Goal: Transaction & Acquisition: Purchase product/service

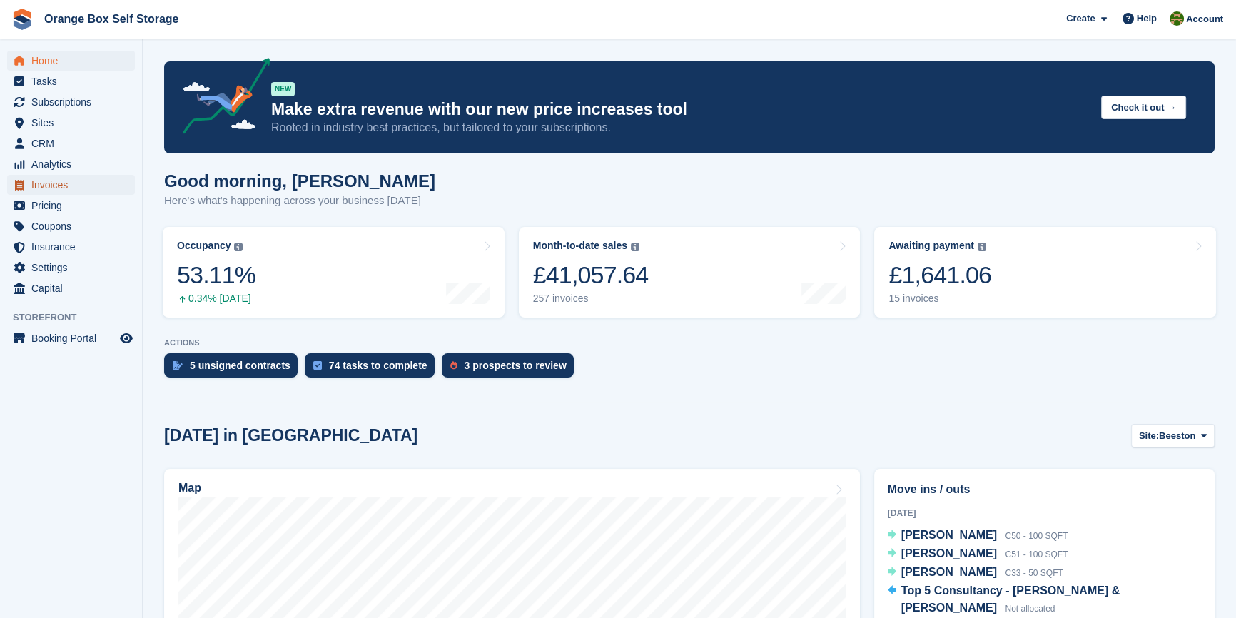
click at [63, 184] on span "Invoices" at bounding box center [74, 185] width 86 height 20
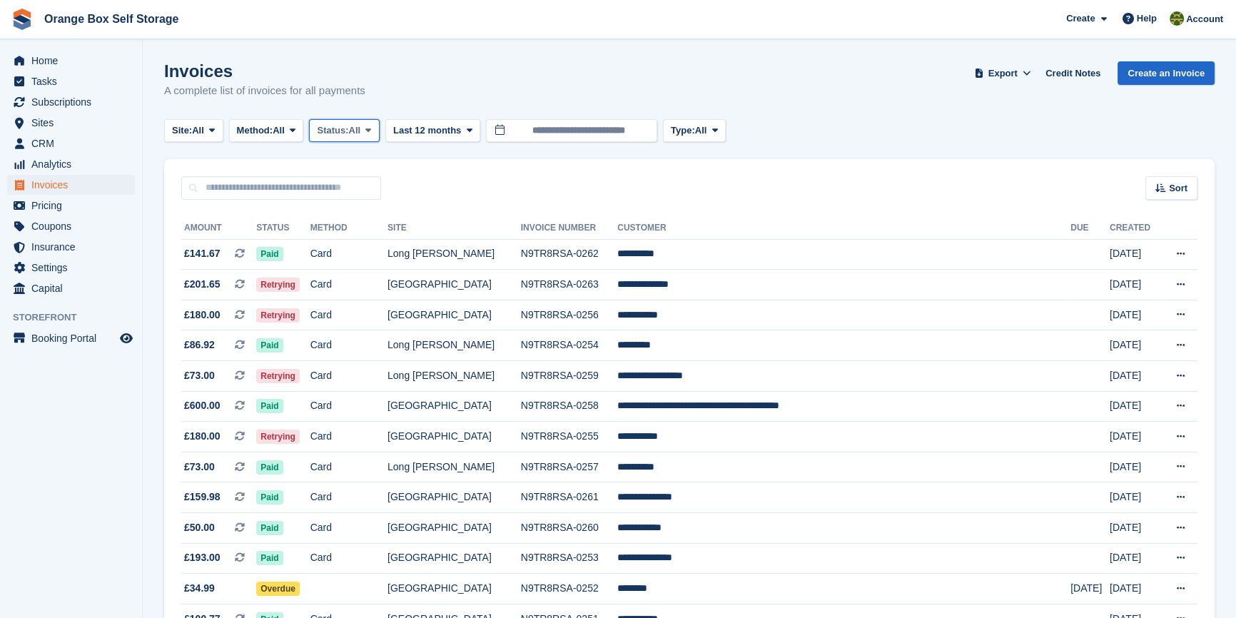
click at [359, 123] on span "All" at bounding box center [355, 130] width 12 height 14
click at [345, 239] on link "Open" at bounding box center [377, 241] width 124 height 26
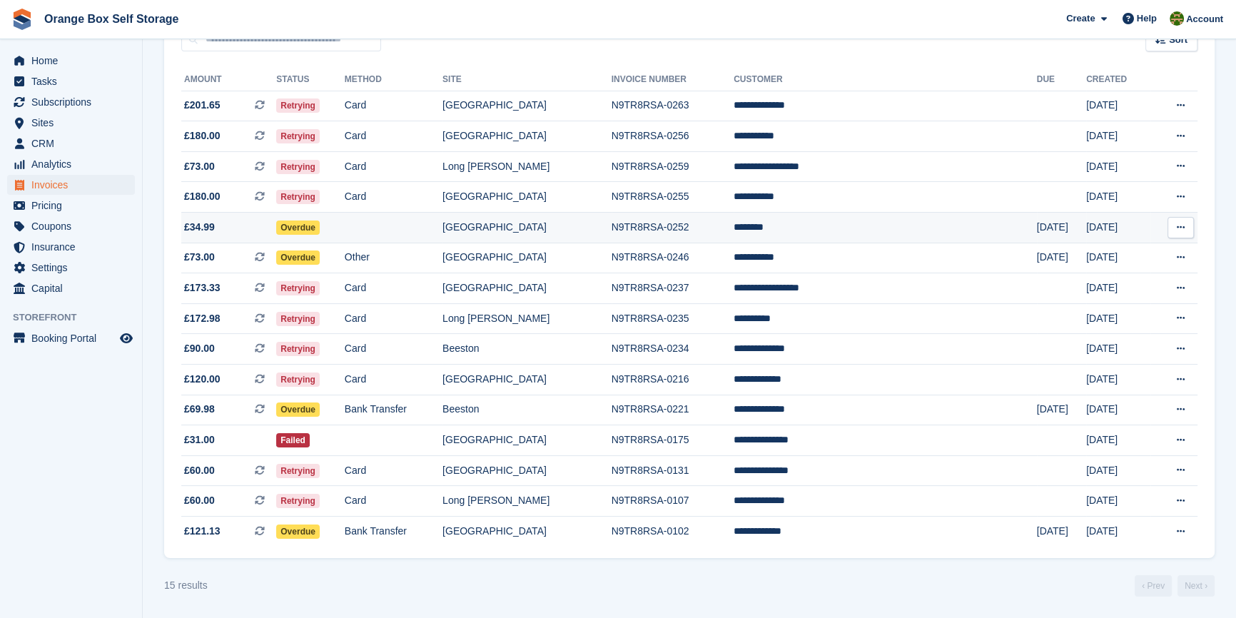
scroll to position [154, 0]
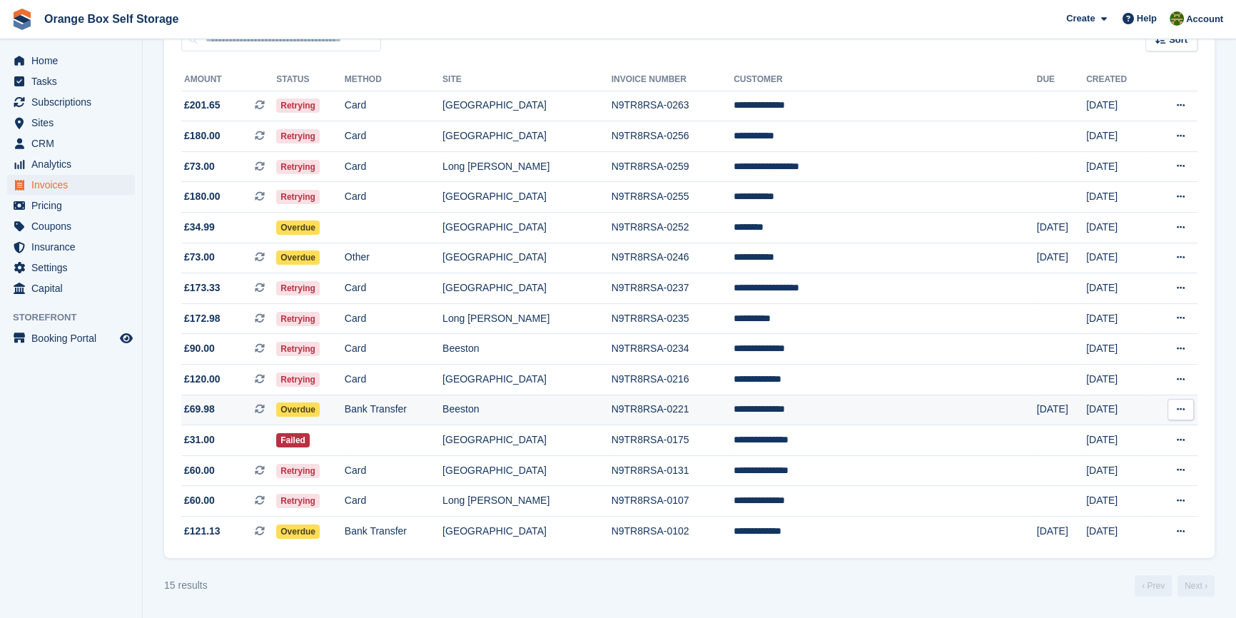
click at [436, 407] on td "Bank Transfer" at bounding box center [394, 410] width 98 height 31
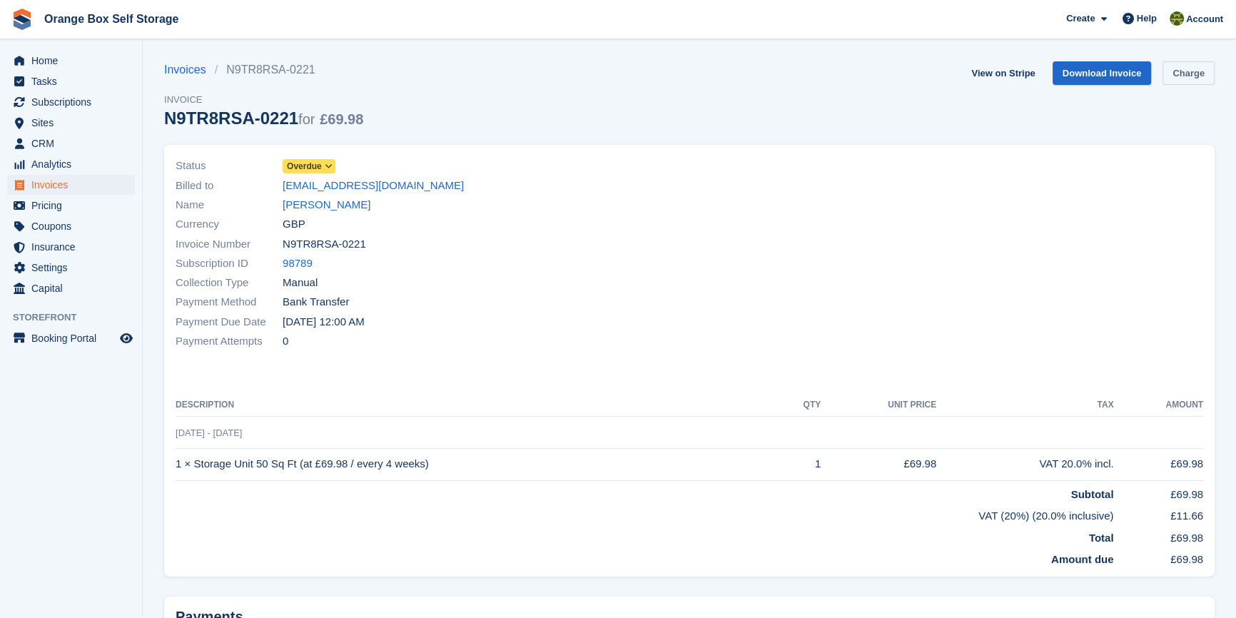
click at [1198, 78] on link "Charge" at bounding box center [1188, 73] width 52 height 24
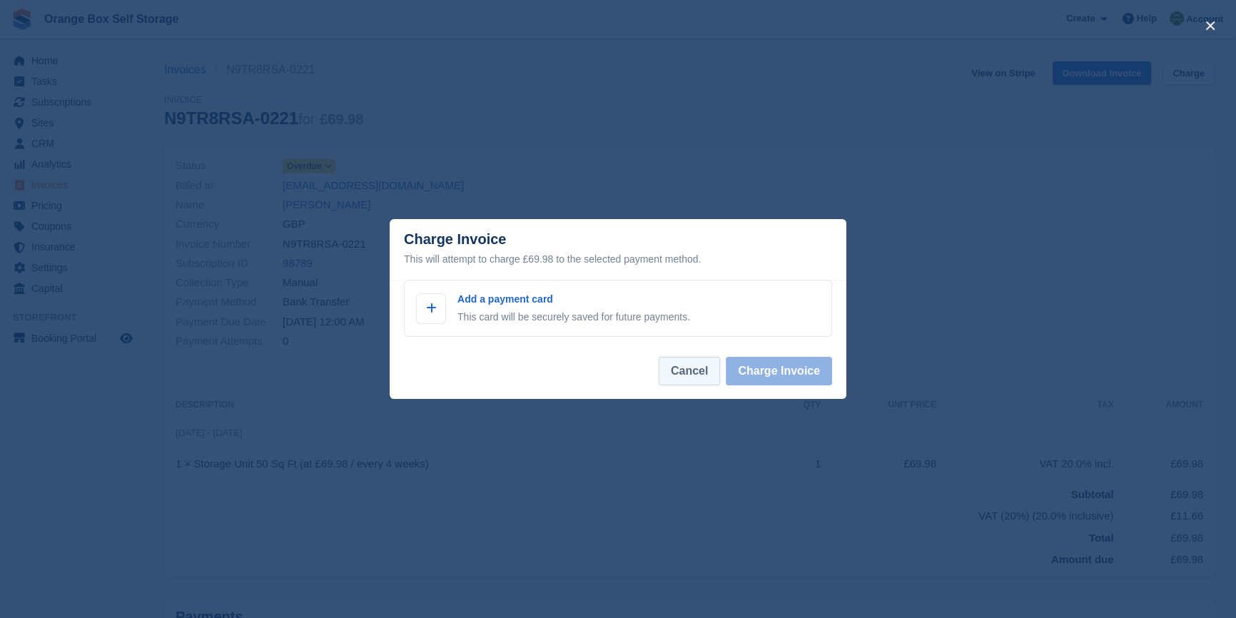
click at [684, 378] on button "Cancel" at bounding box center [688, 371] width 61 height 29
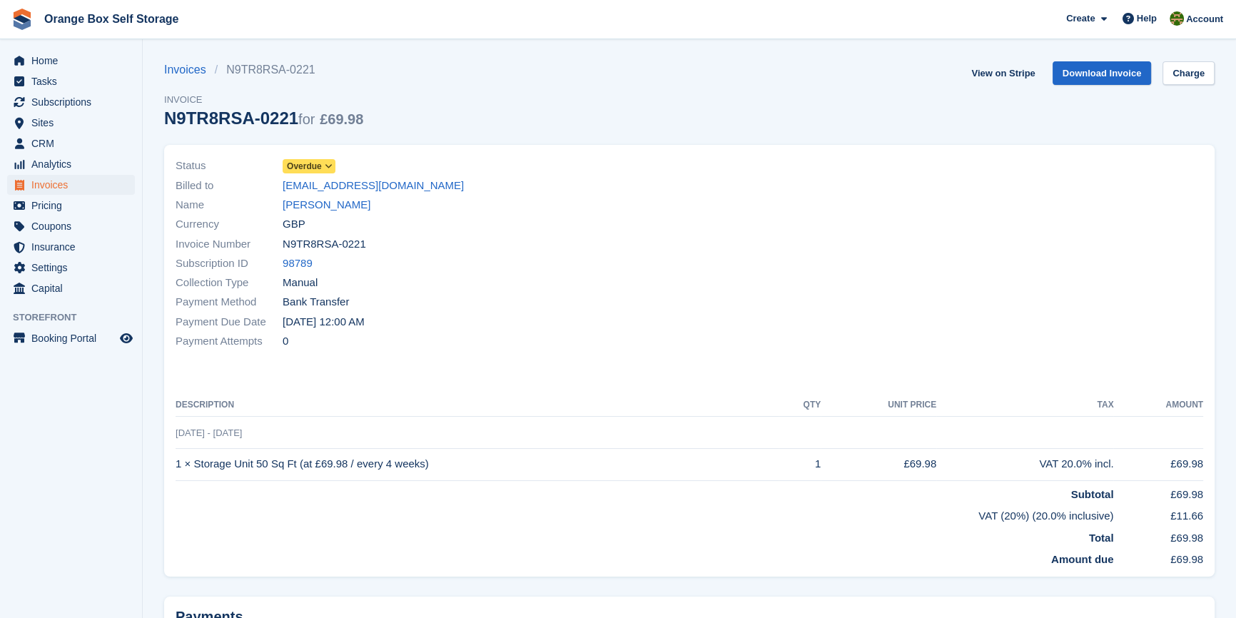
click at [566, 329] on div "Payment Due Date 25 Aug, 12:00 AM" at bounding box center [428, 321] width 505 height 19
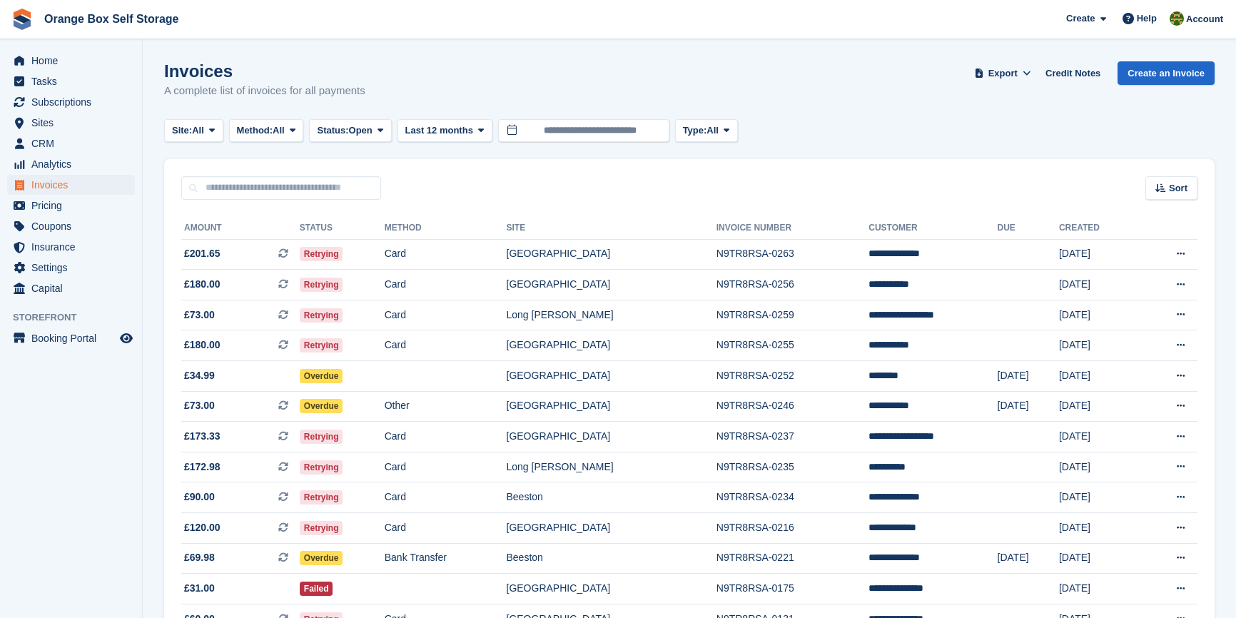
scroll to position [154, 0]
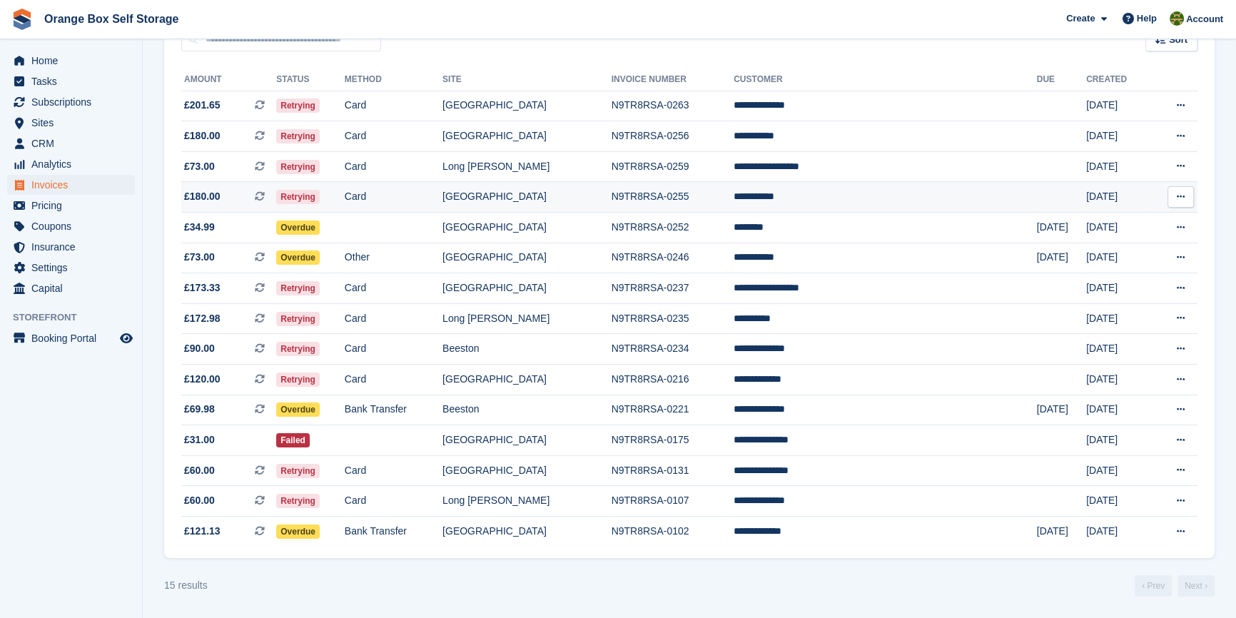
click at [429, 184] on td "Card" at bounding box center [394, 197] width 98 height 31
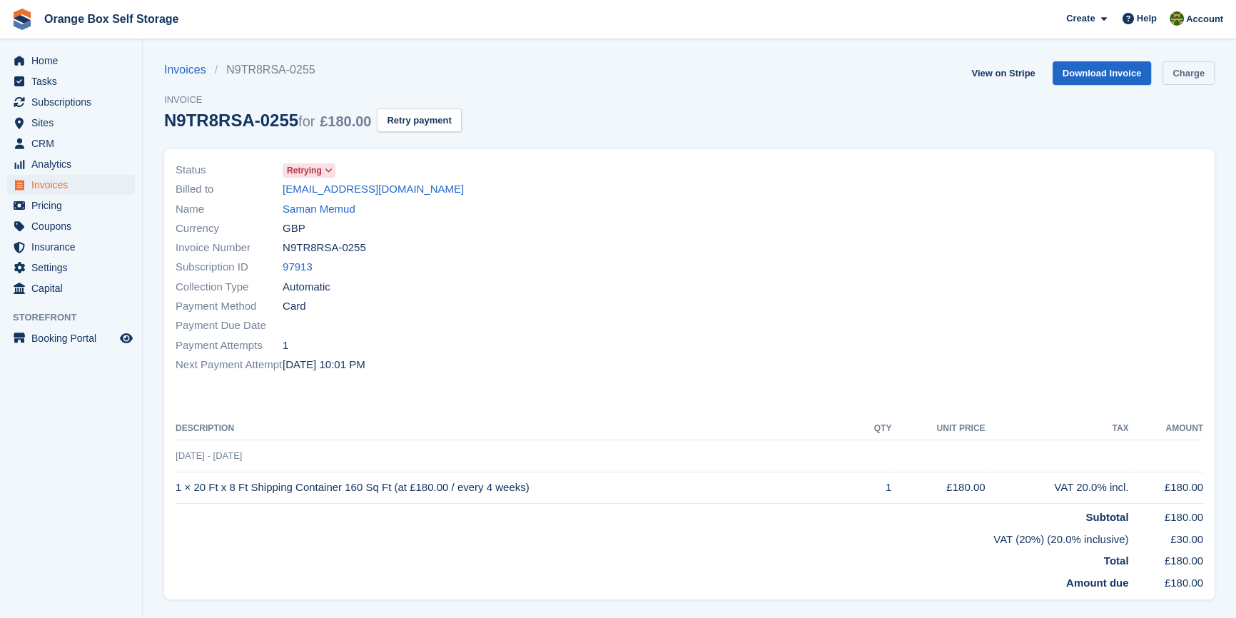
click at [1186, 68] on link "Charge" at bounding box center [1188, 73] width 52 height 24
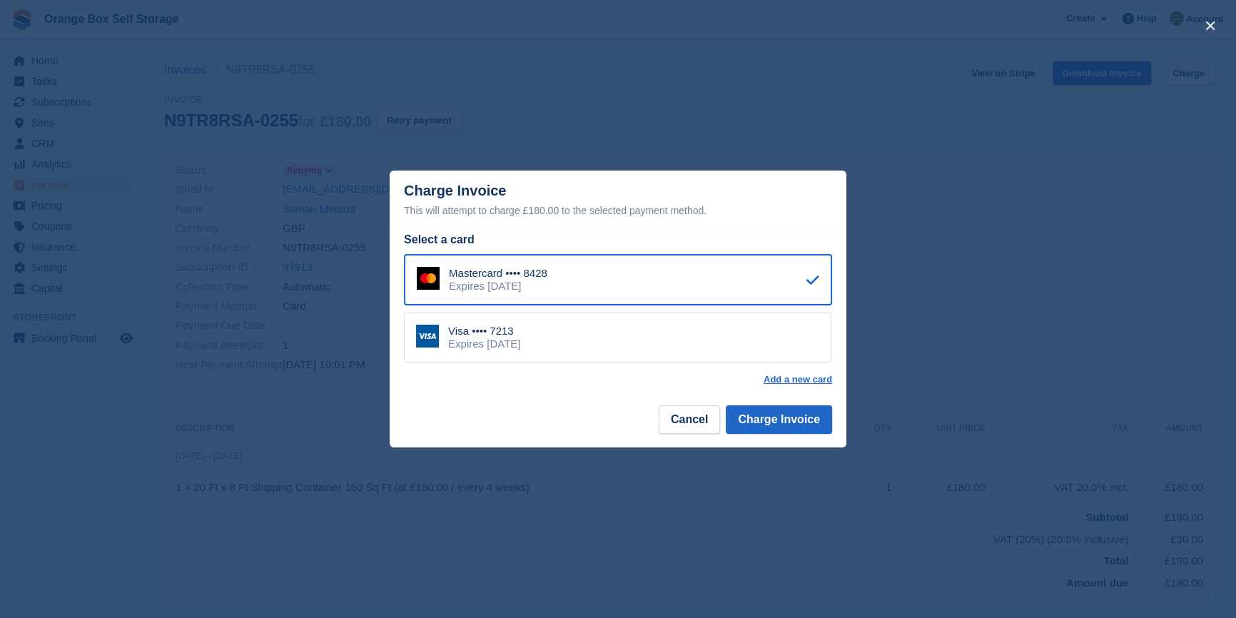
click at [698, 341] on div "Visa •••• 7213 Expires [DATE]" at bounding box center [618, 337] width 428 height 50
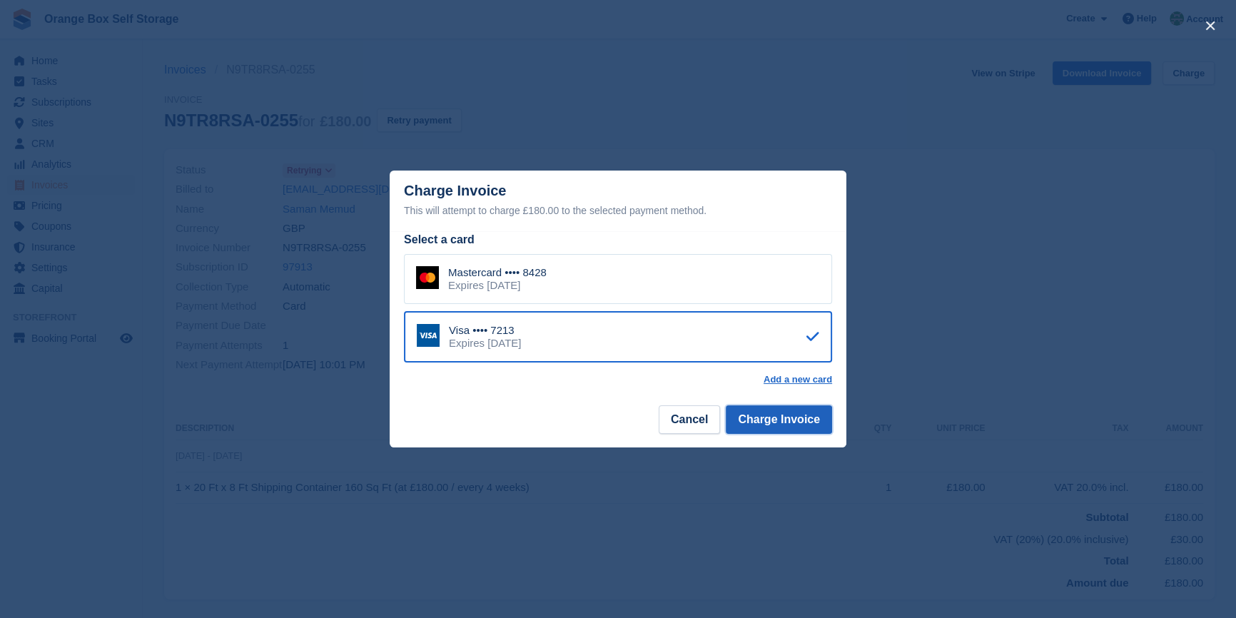
click at [799, 423] on button "Charge Invoice" at bounding box center [779, 419] width 106 height 29
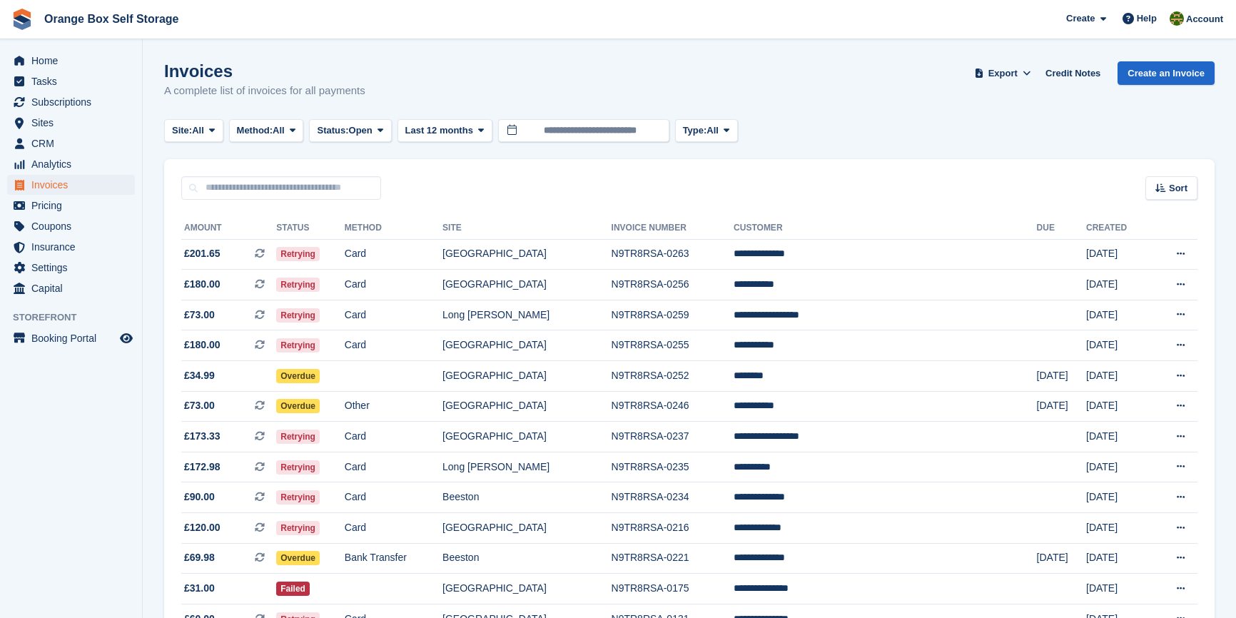
scroll to position [154, 0]
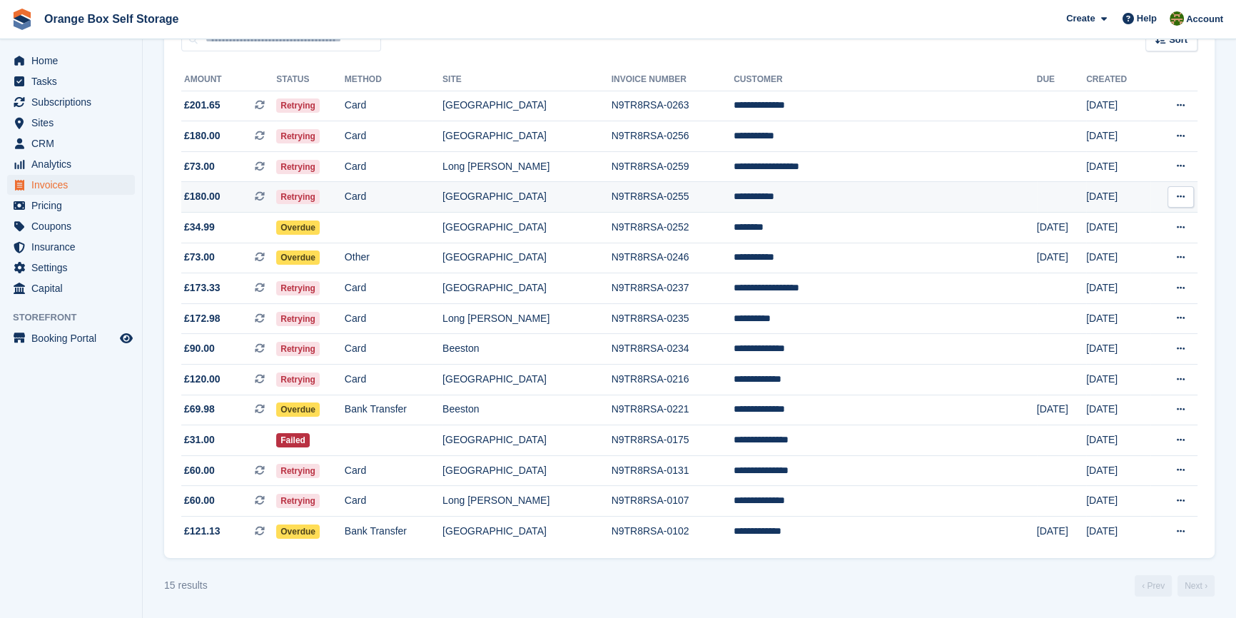
click at [442, 196] on td "Card" at bounding box center [394, 197] width 98 height 31
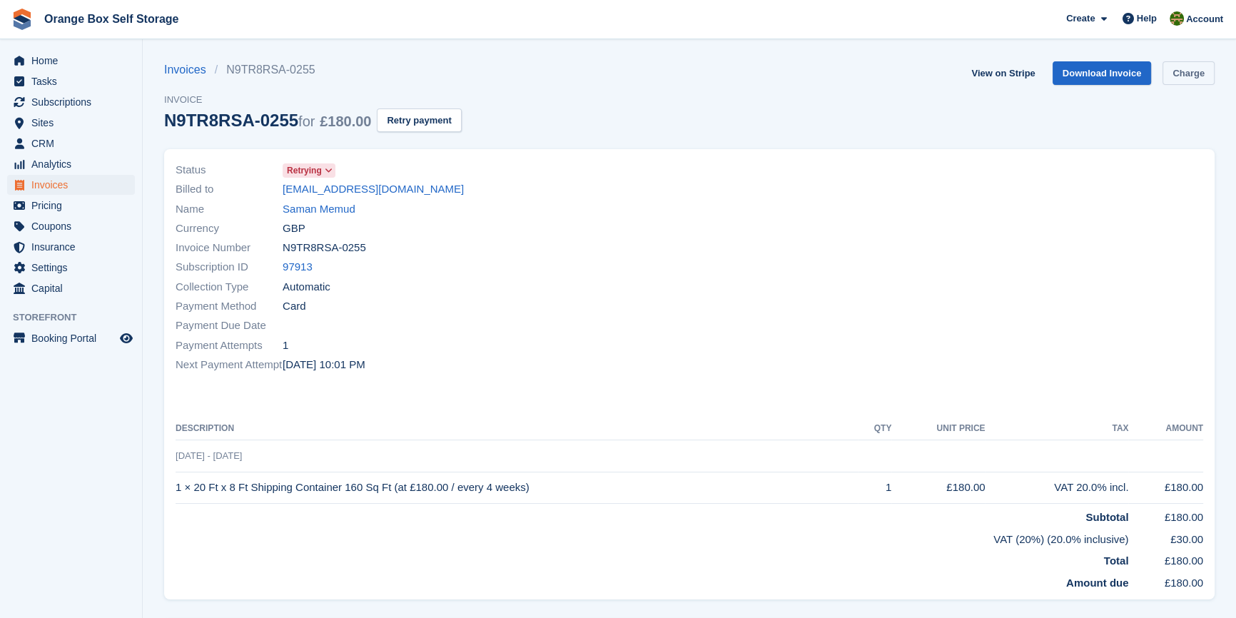
click at [1187, 61] on link "Charge" at bounding box center [1188, 73] width 52 height 24
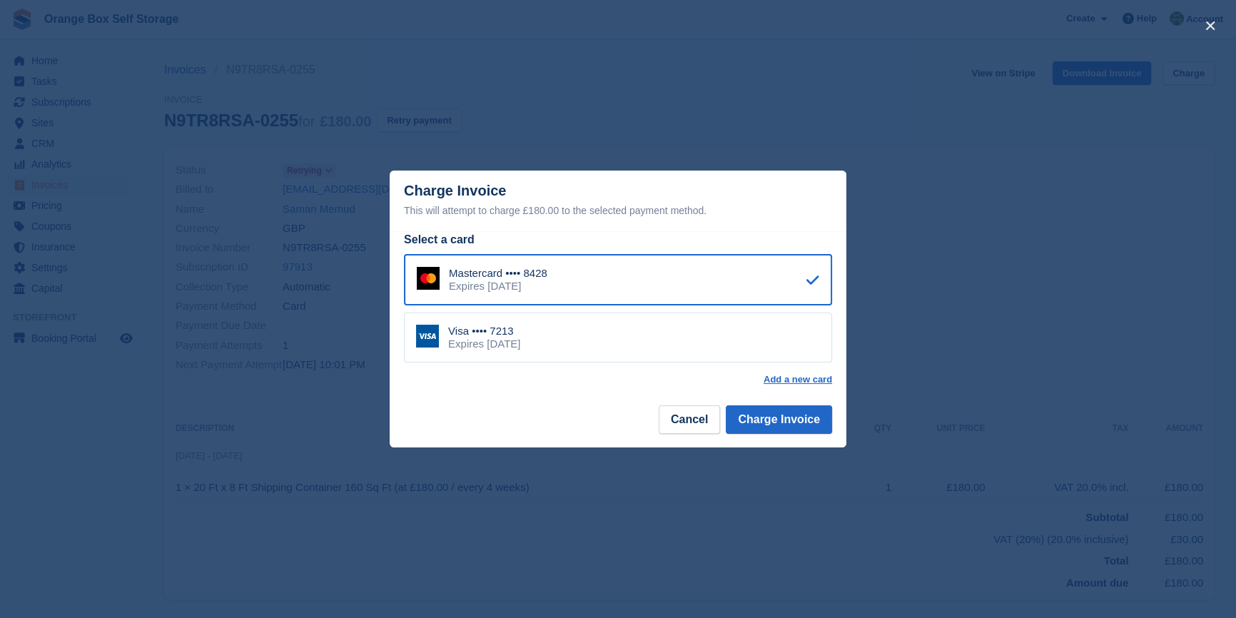
click at [807, 400] on div "Select a card Mastercard •••• 8428 Expires November 2029 Visa •••• 7213 Expires…" at bounding box center [618, 316] width 457 height 171
click at [794, 413] on button "Charge Invoice" at bounding box center [779, 419] width 106 height 29
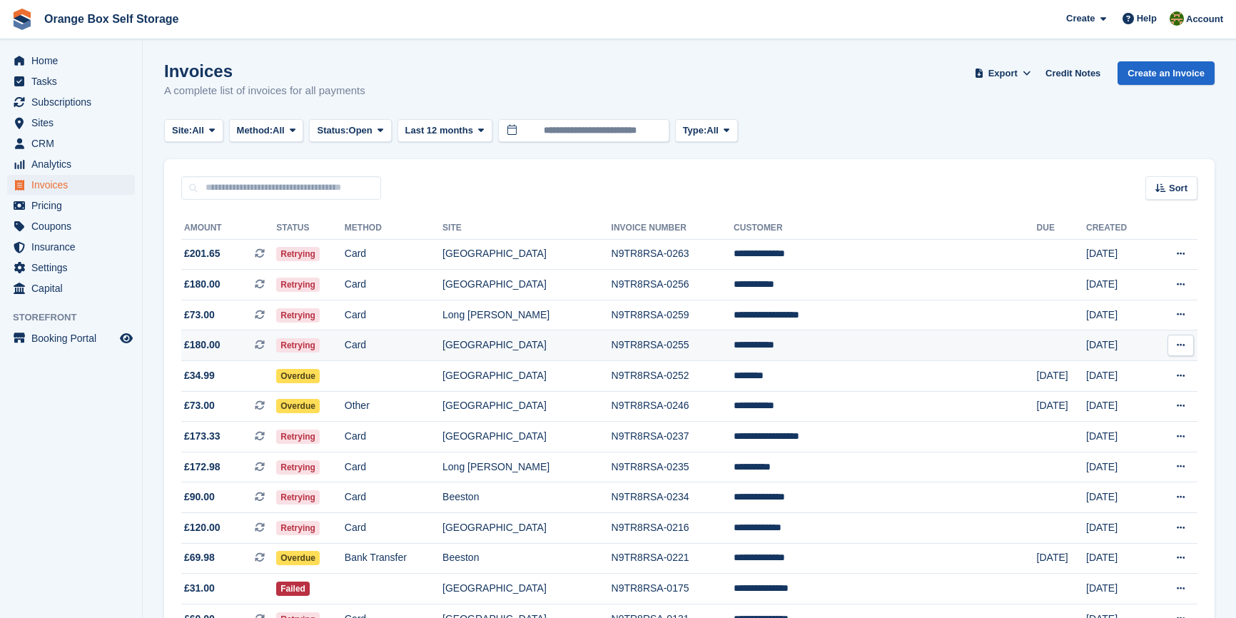
scroll to position [154, 0]
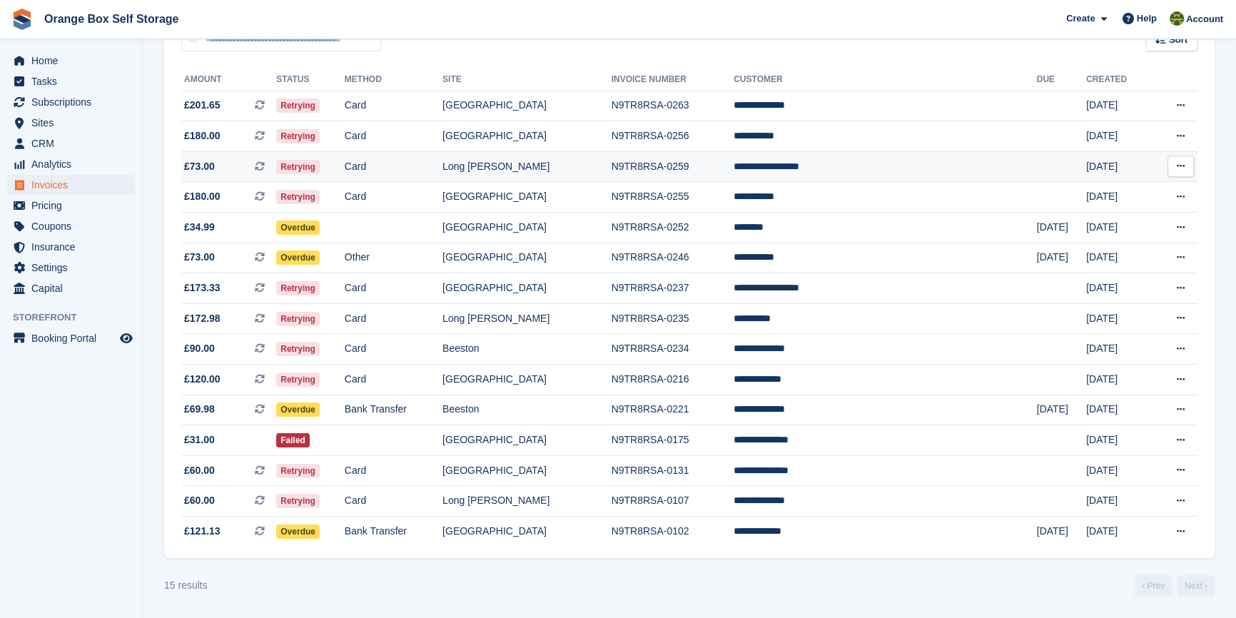
click at [406, 158] on td "Card" at bounding box center [394, 166] width 98 height 31
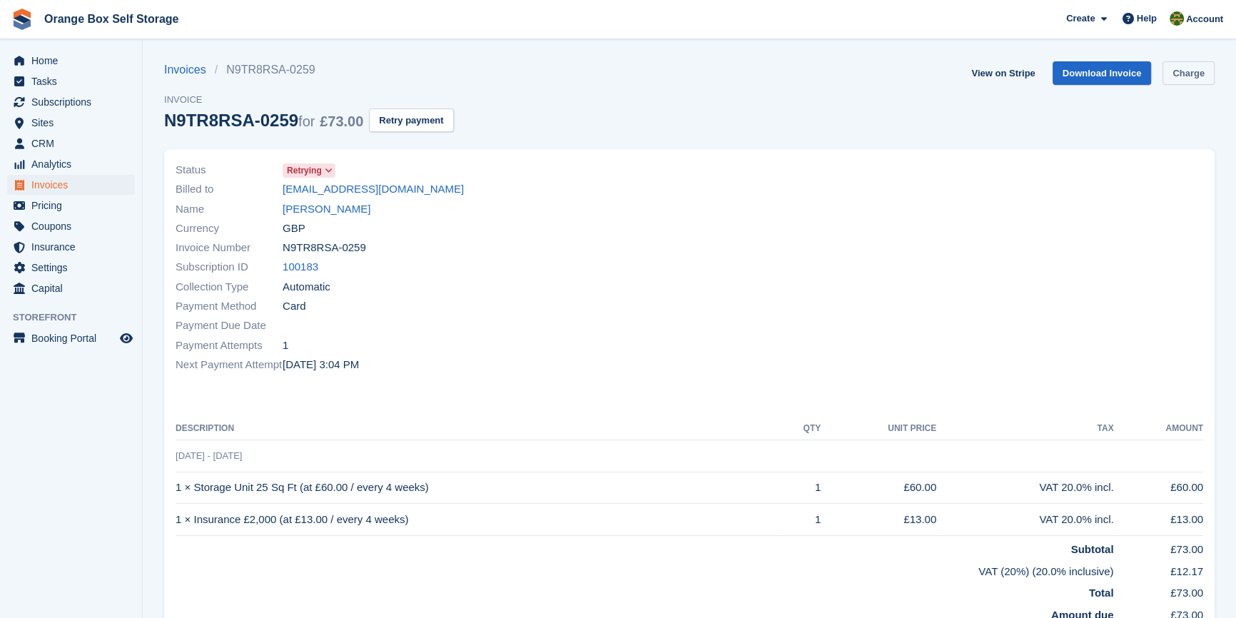
click at [1187, 71] on link "Charge" at bounding box center [1188, 73] width 52 height 24
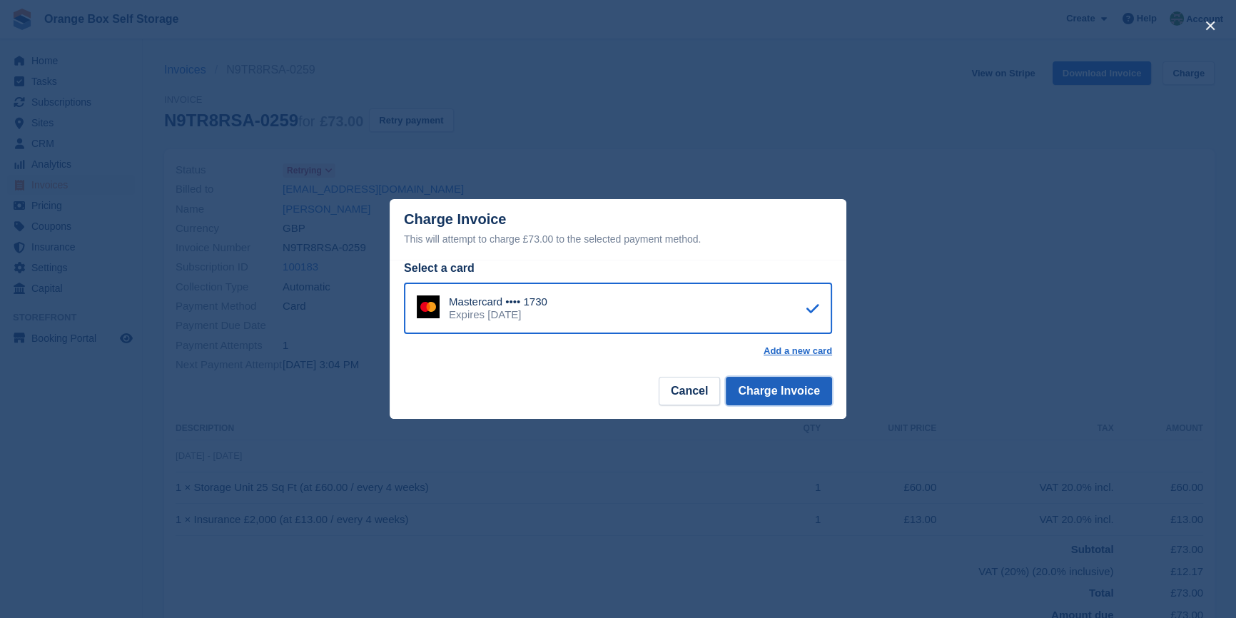
click at [805, 398] on button "Charge Invoice" at bounding box center [779, 391] width 106 height 29
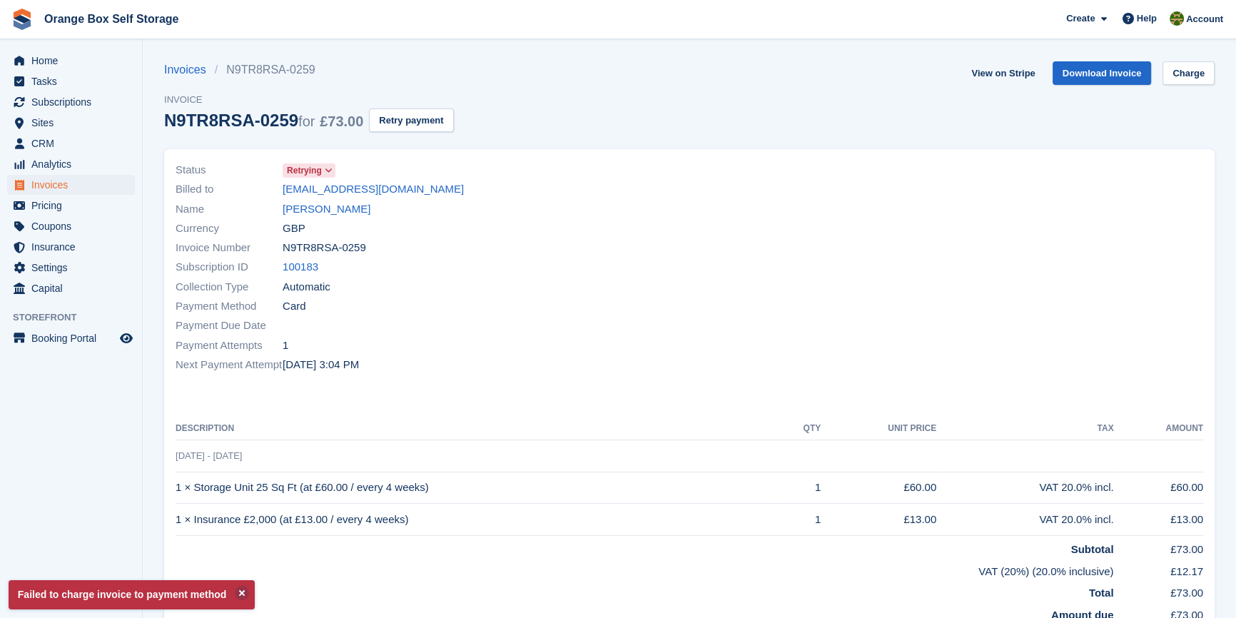
click at [716, 350] on div at bounding box center [950, 267] width 522 height 231
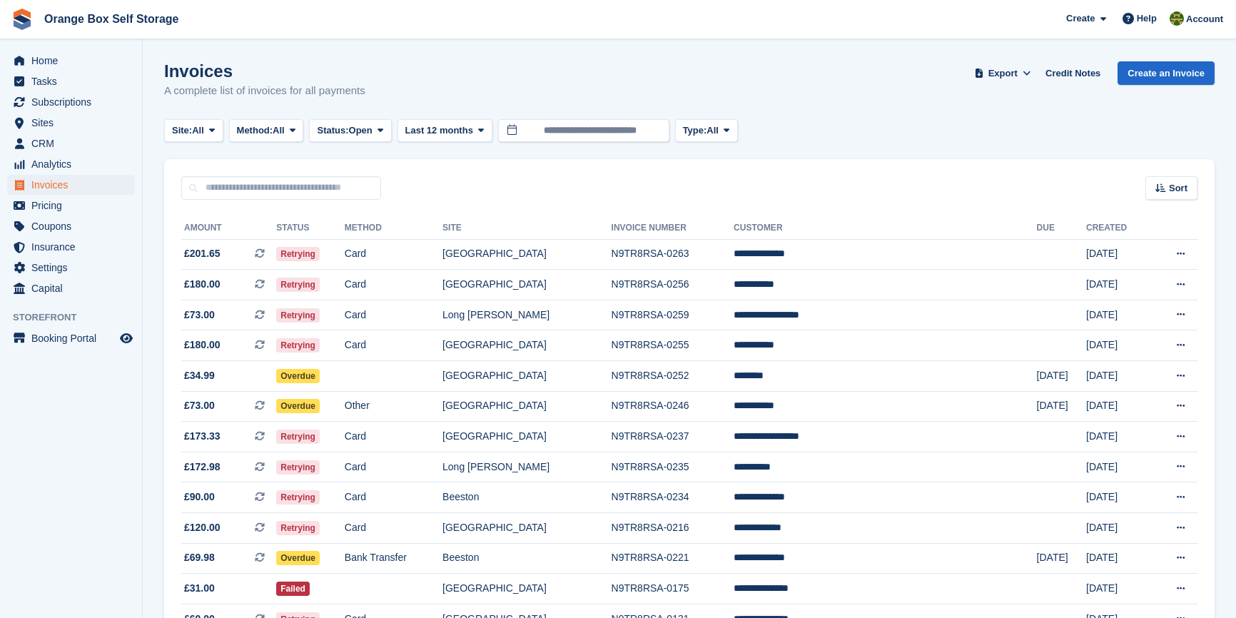
scroll to position [154, 0]
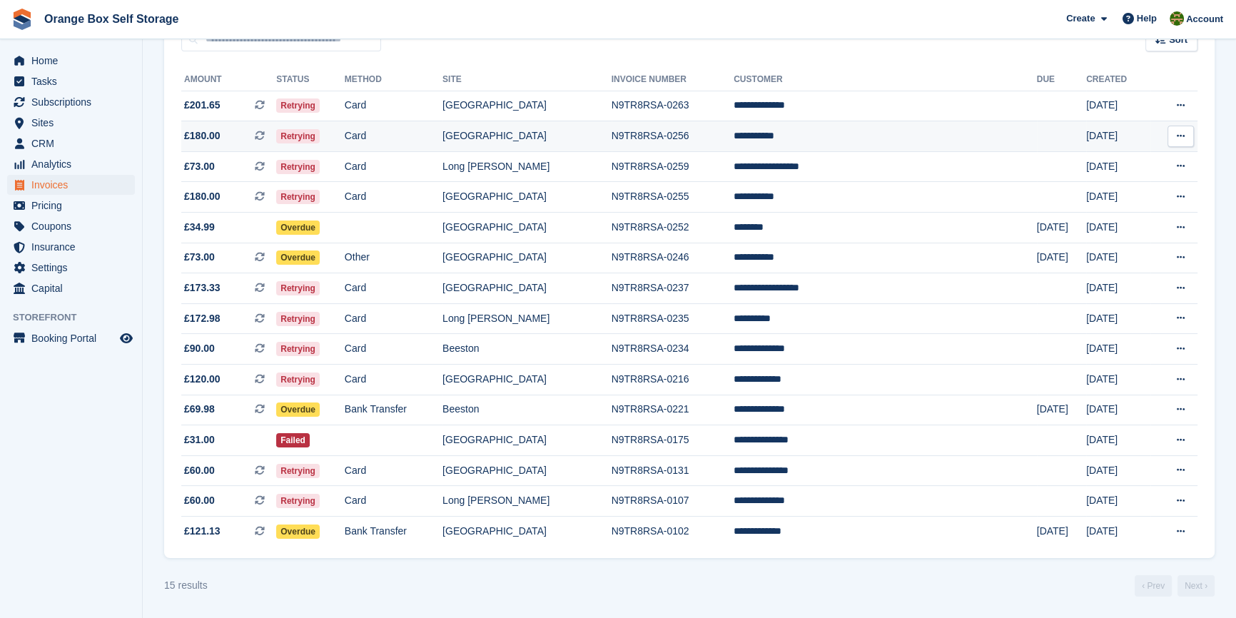
click at [442, 140] on td "Card" at bounding box center [394, 136] width 98 height 31
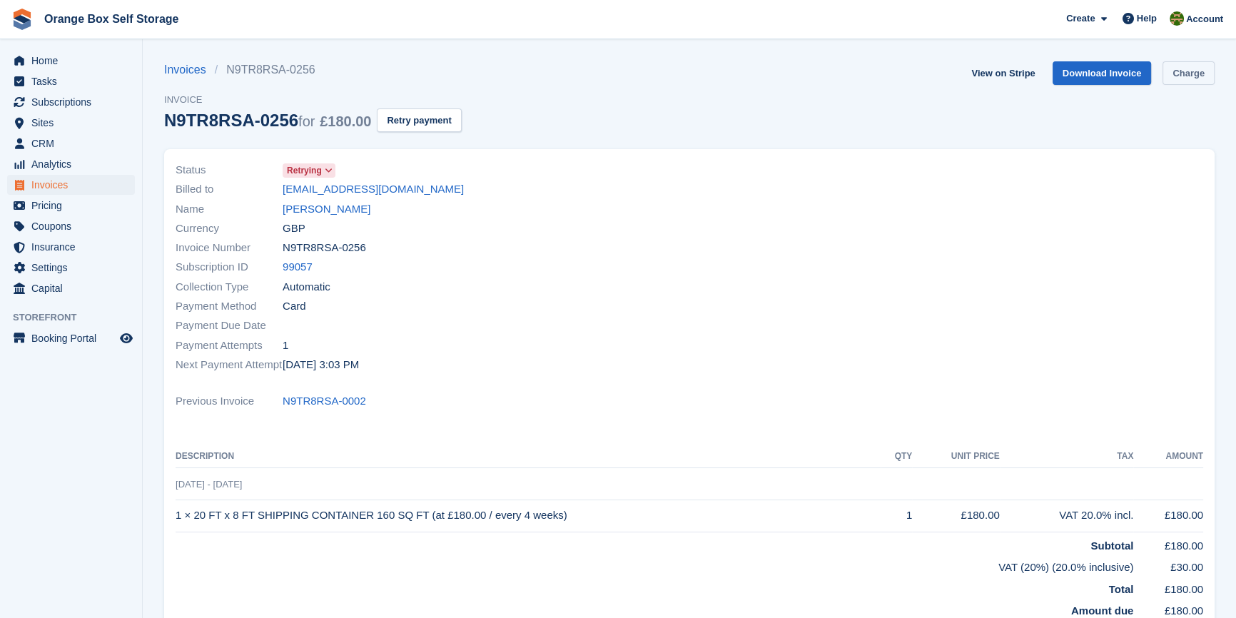
click at [1181, 76] on link "Charge" at bounding box center [1188, 73] width 52 height 24
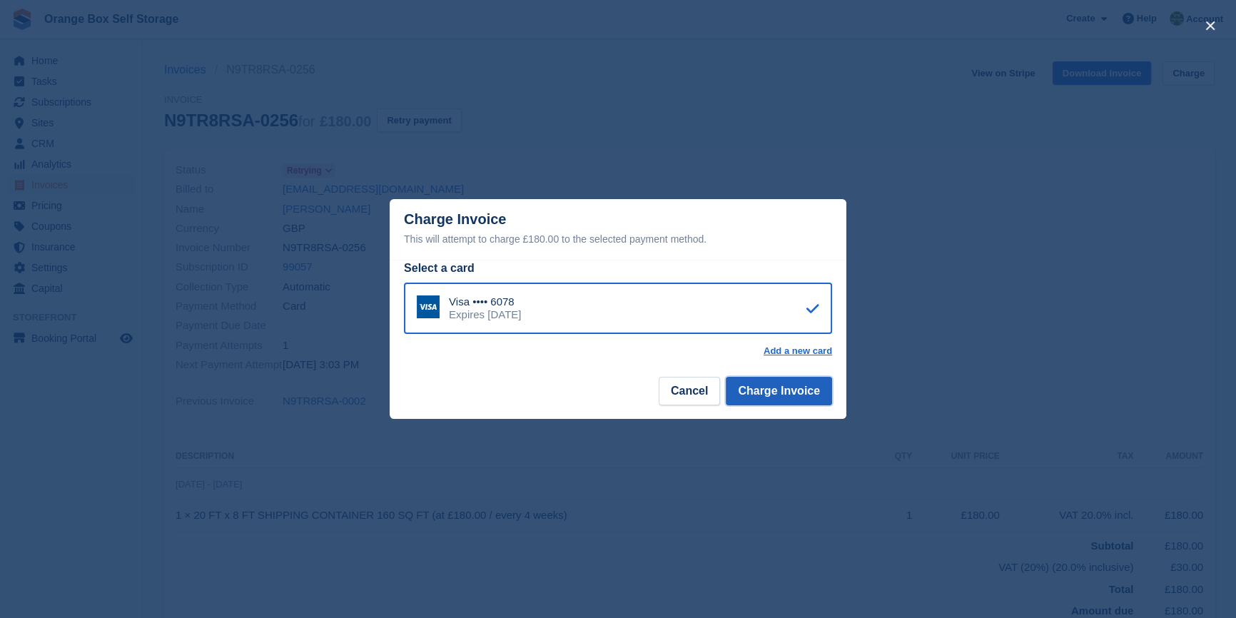
click at [793, 390] on button "Charge Invoice" at bounding box center [779, 391] width 106 height 29
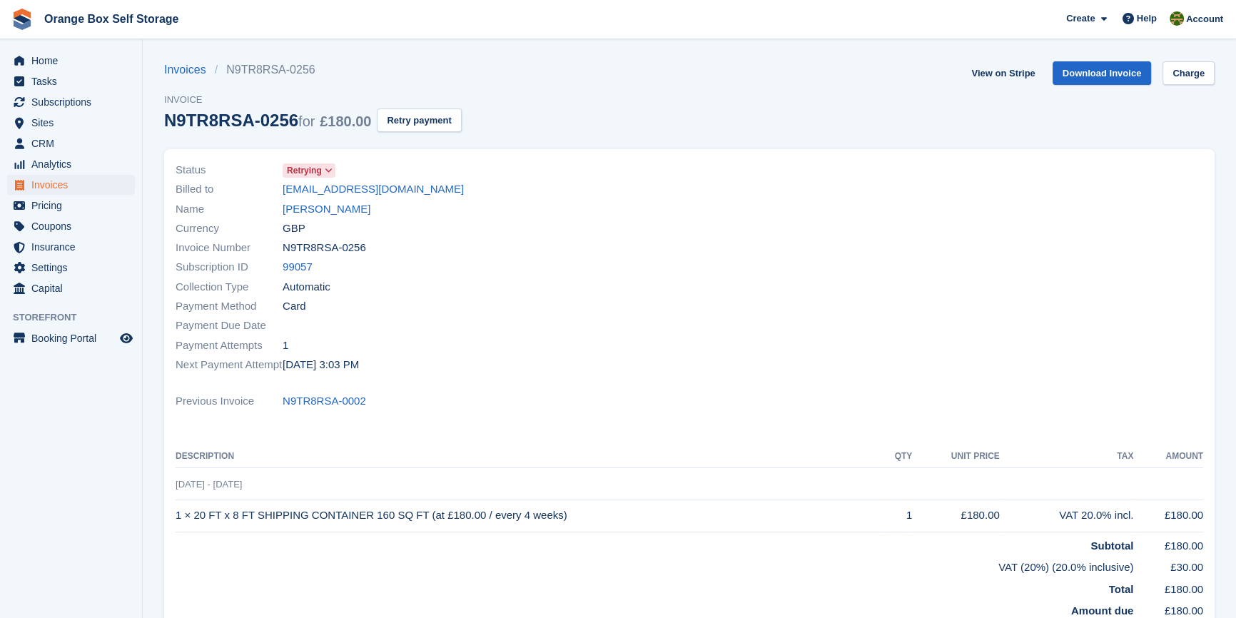
click at [575, 321] on div "Payment Due Date" at bounding box center [428, 325] width 505 height 19
click at [552, 322] on div "Payment Due Date" at bounding box center [428, 325] width 505 height 19
click at [1184, 80] on link "Charge" at bounding box center [1188, 73] width 52 height 24
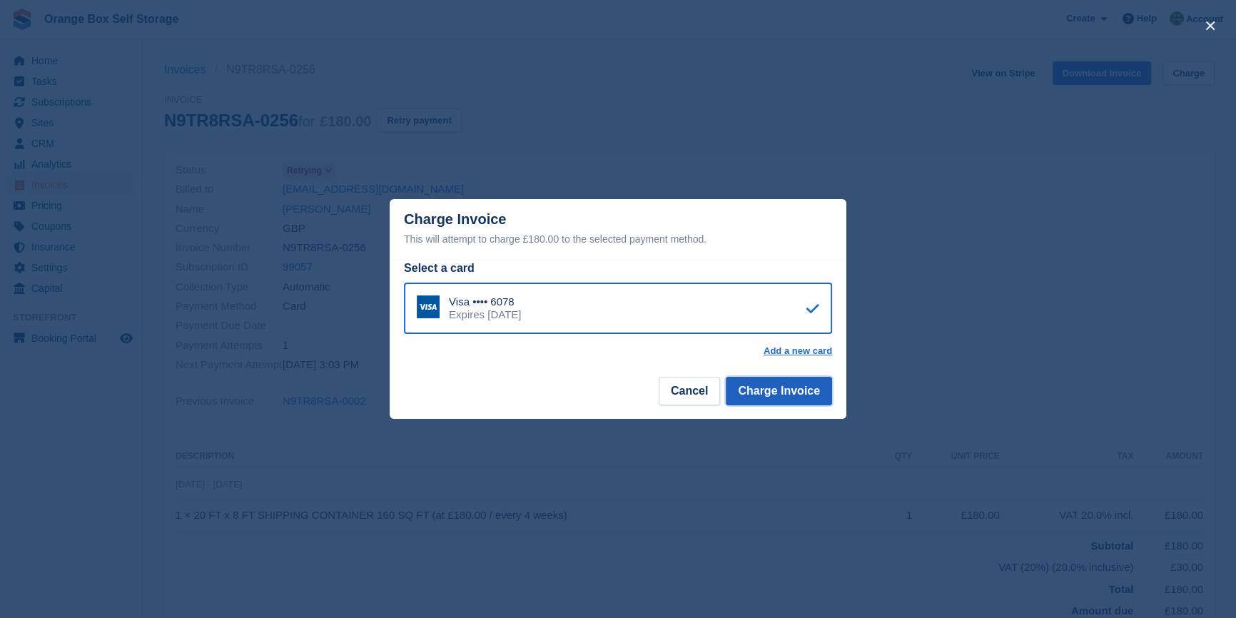
click at [791, 395] on button "Charge Invoice" at bounding box center [779, 391] width 106 height 29
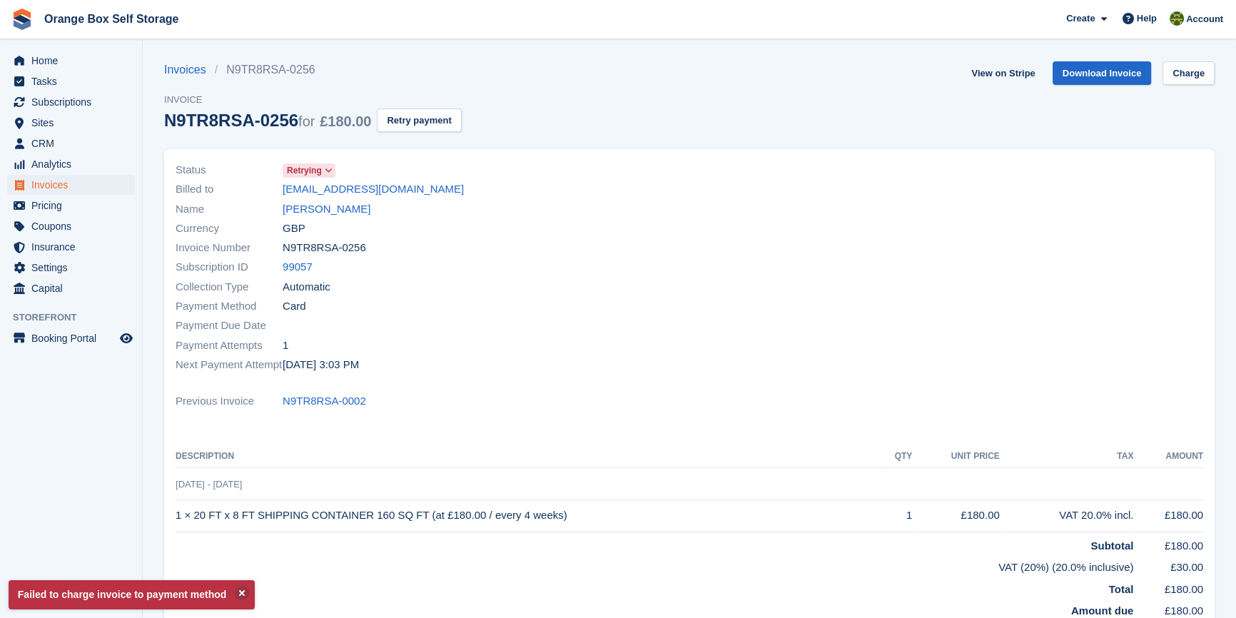
click at [790, 346] on div at bounding box center [950, 267] width 522 height 231
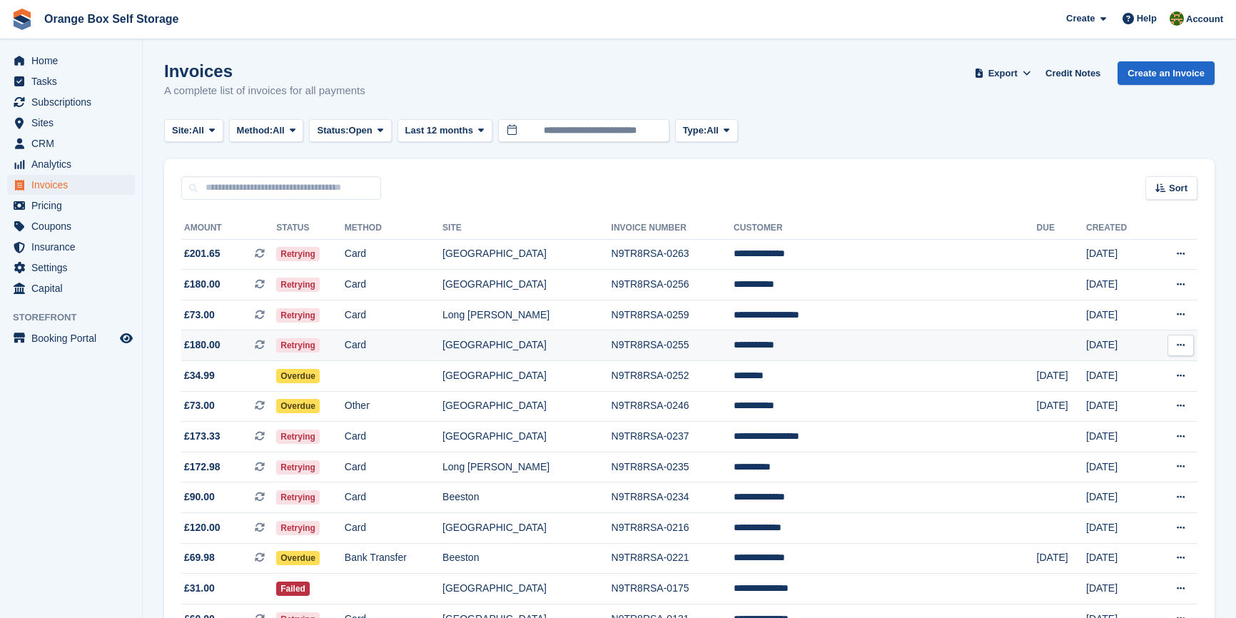
scroll to position [154, 0]
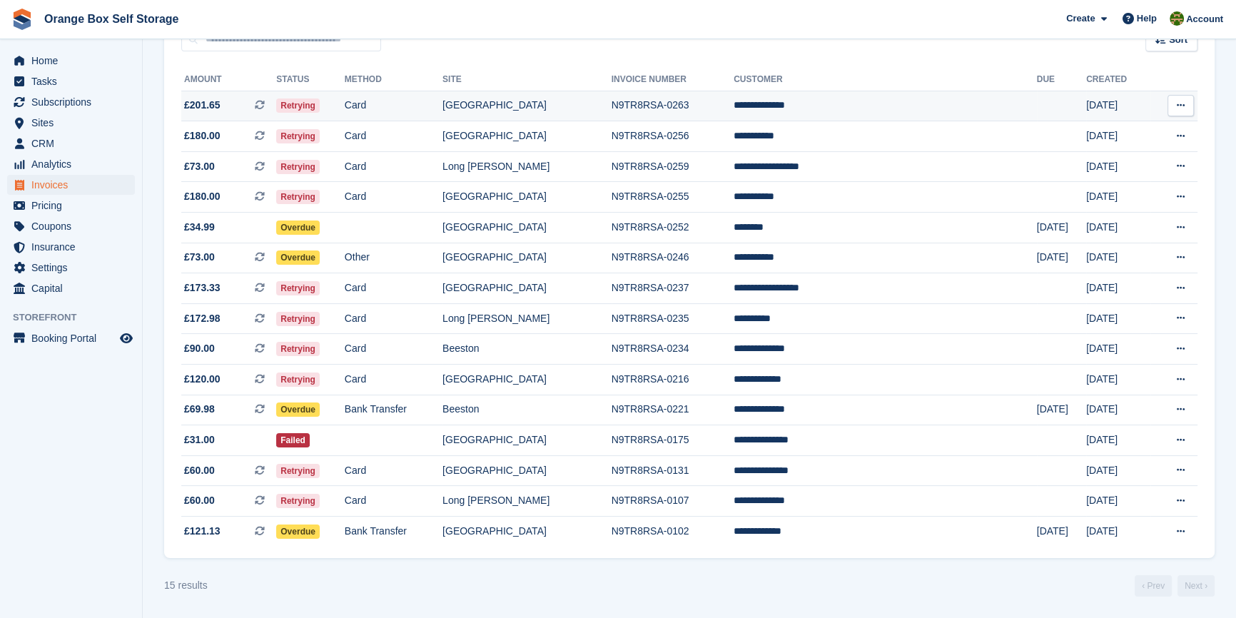
click at [564, 93] on td "[GEOGRAPHIC_DATA]" at bounding box center [526, 106] width 169 height 31
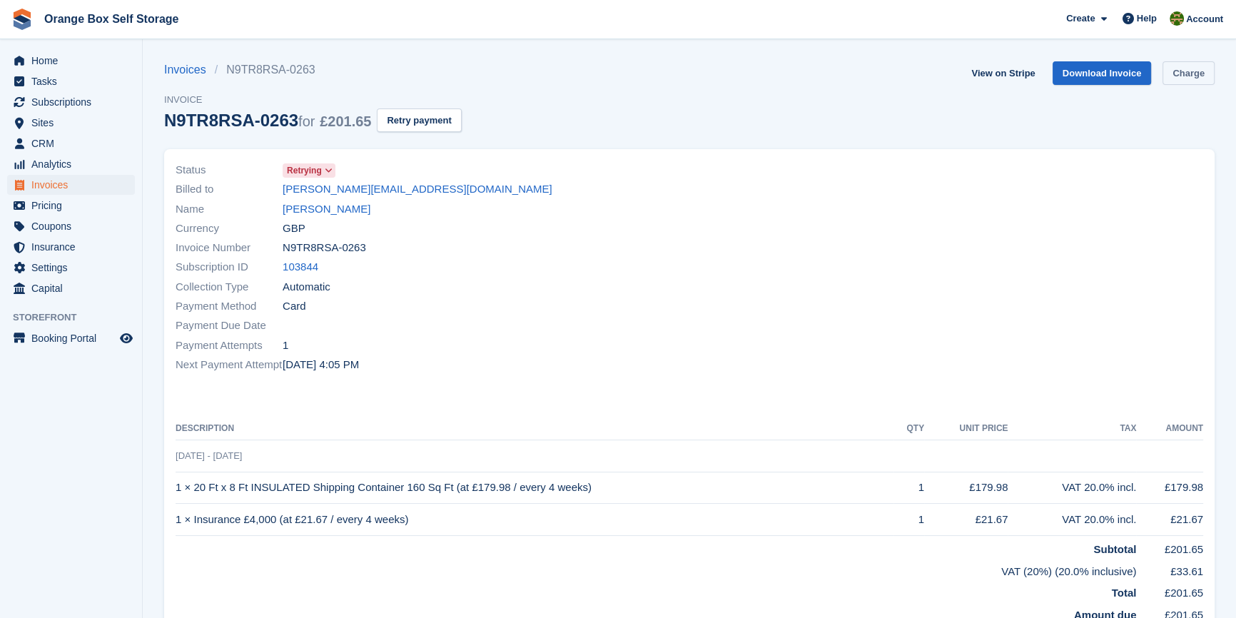
click at [1181, 71] on link "Charge" at bounding box center [1188, 73] width 52 height 24
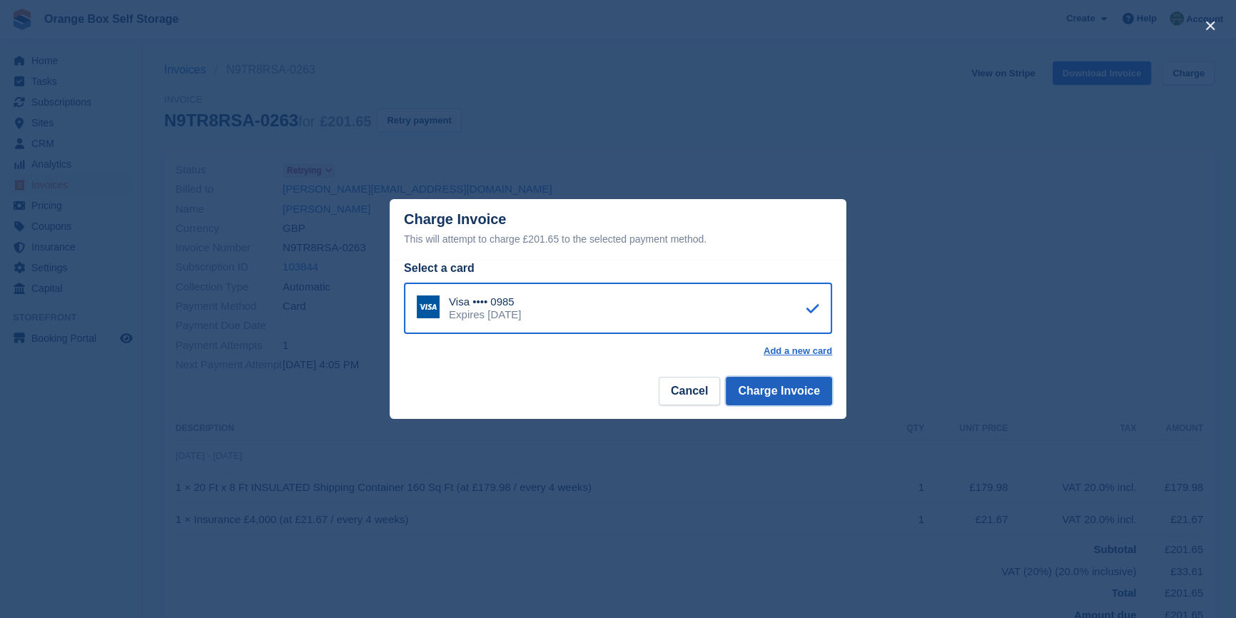
click at [814, 390] on button "Charge Invoice" at bounding box center [779, 391] width 106 height 29
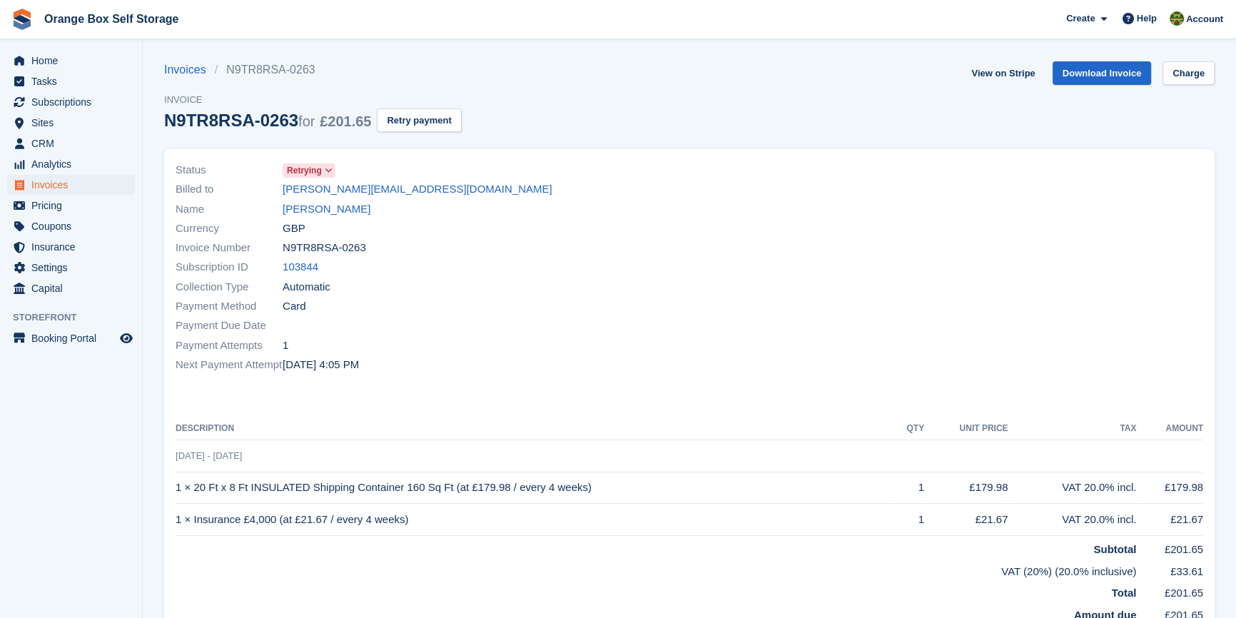
click at [579, 262] on div "Subscription ID 103844" at bounding box center [428, 267] width 505 height 19
click at [47, 182] on span "Invoices" at bounding box center [74, 185] width 86 height 20
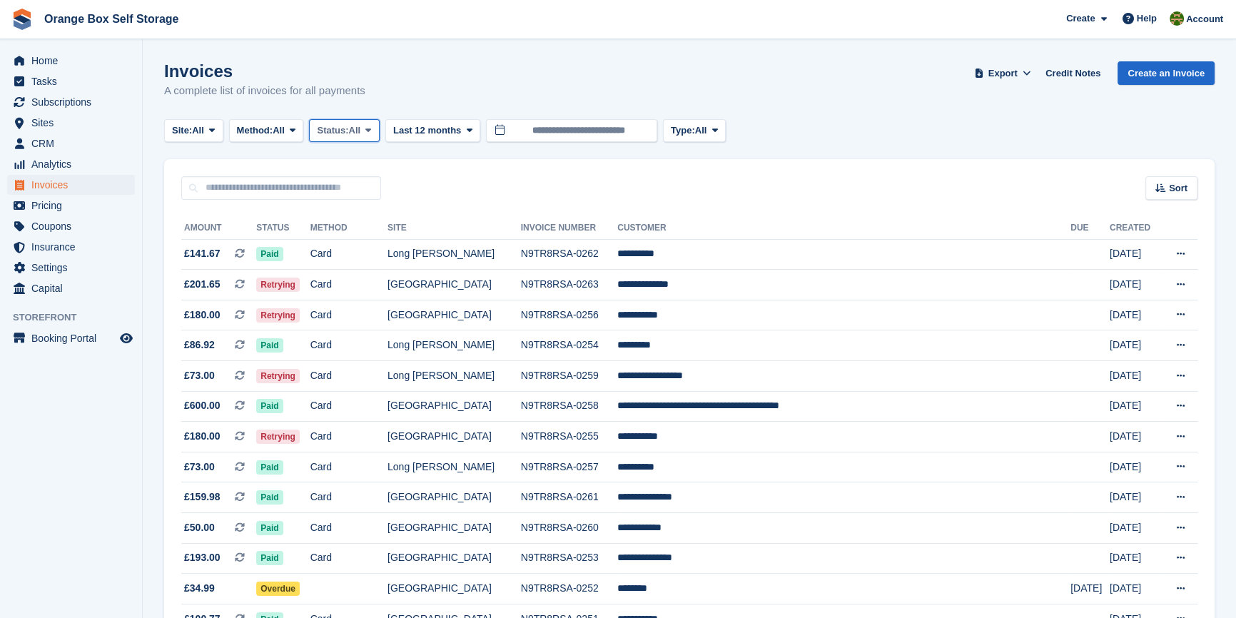
click at [361, 125] on span "All" at bounding box center [355, 130] width 12 height 14
click at [370, 240] on link "Open" at bounding box center [377, 241] width 124 height 26
